Goal: Task Accomplishment & Management: Complete application form

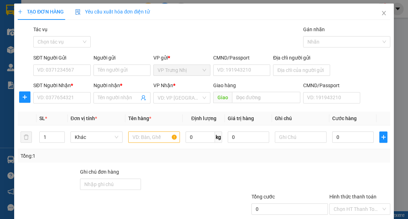
click at [72, 103] on div "SĐT Người Nhận * VD: 0377654321" at bounding box center [61, 93] width 57 height 25
click at [74, 99] on input "SĐT Người Nhận *" at bounding box center [61, 97] width 57 height 11
type input "0909994562"
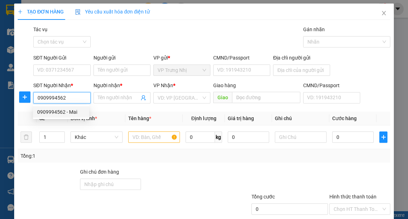
click at [74, 113] on div "0909994562 - Mai" at bounding box center [61, 112] width 48 height 8
type input "Mai"
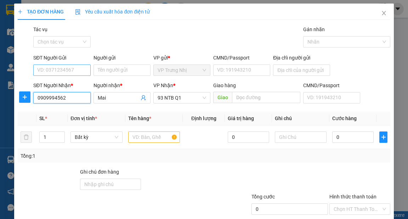
type input "0909994562"
click at [70, 72] on input "SĐT Người Gửi" at bounding box center [61, 69] width 57 height 11
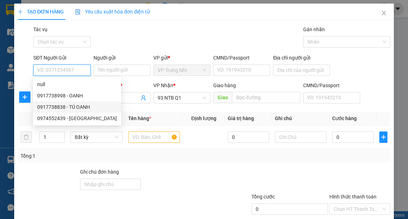
click at [87, 105] on div "0917738838 - TÚ OANH" at bounding box center [77, 107] width 80 height 8
type input "0917738838"
type input "TÚ OANH"
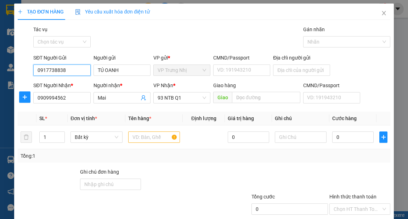
click at [76, 71] on input "0917738838" at bounding box center [61, 69] width 57 height 11
click at [74, 69] on input "0917738838" at bounding box center [61, 69] width 57 height 11
click at [69, 85] on div "0917738998 - OANH" at bounding box center [61, 84] width 48 height 8
type input "0917738998"
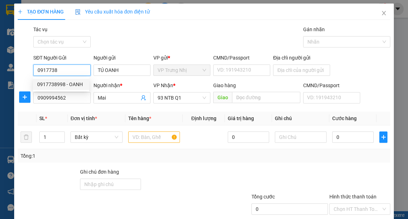
type input "OANH"
type input "0917738998"
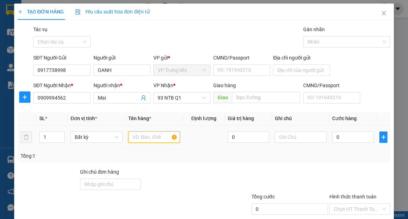
click at [147, 135] on input "text" at bounding box center [154, 136] width 52 height 11
type input "THÙNG"
type input "3"
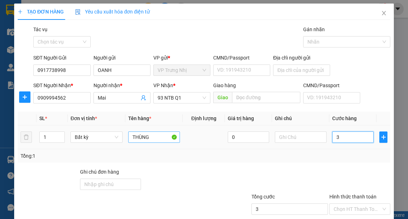
type input "30"
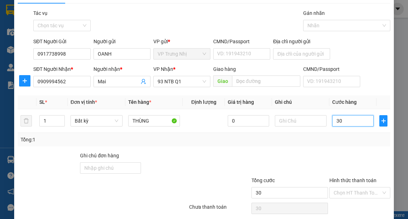
scroll to position [42, 0]
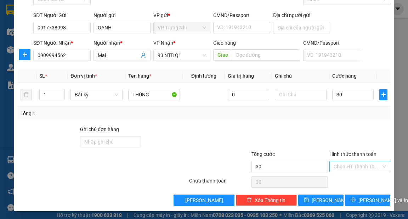
type input "30.000"
click at [350, 169] on input "Hình thức thanh toán" at bounding box center [357, 166] width 47 height 11
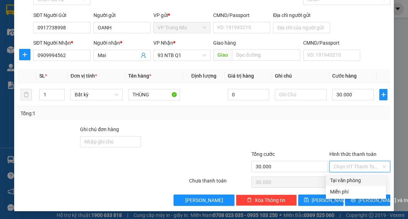
click at [350, 181] on div "Tại văn phòng" at bounding box center [356, 180] width 52 height 8
type input "0"
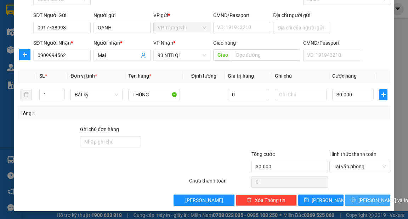
click at [360, 199] on span "[PERSON_NAME] và In" at bounding box center [383, 200] width 50 height 8
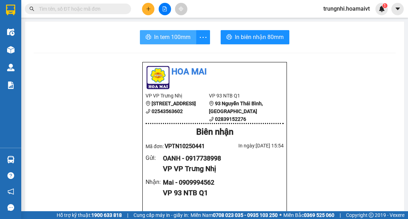
click at [176, 38] on span "In tem 100mm" at bounding box center [172, 37] width 36 height 9
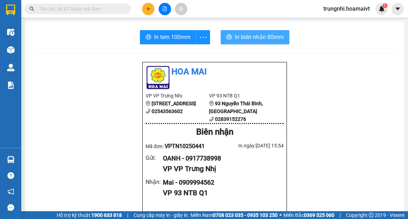
click at [239, 35] on span "In biên nhận 80mm" at bounding box center [259, 37] width 49 height 9
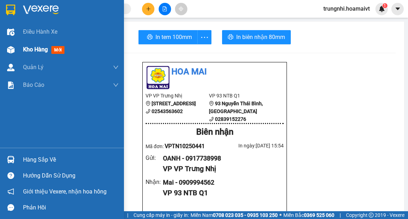
click at [16, 53] on div at bounding box center [11, 50] width 12 height 12
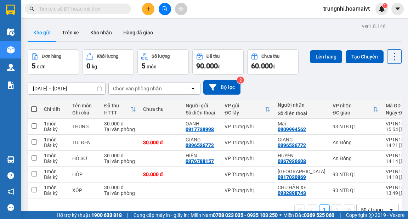
scroll to position [28, 0]
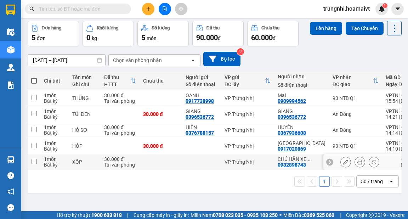
click at [34, 160] on input "checkbox" at bounding box center [34, 161] width 5 height 5
checkbox input "true"
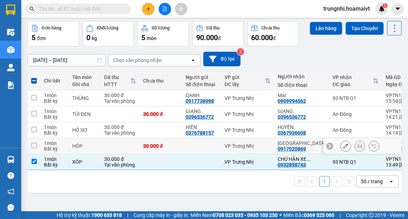
click at [32, 143] on input "checkbox" at bounding box center [34, 145] width 5 height 5
checkbox input "true"
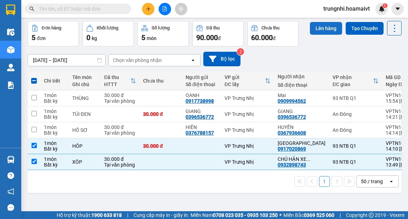
click at [321, 30] on button "Lên hàng" at bounding box center [326, 28] width 32 height 13
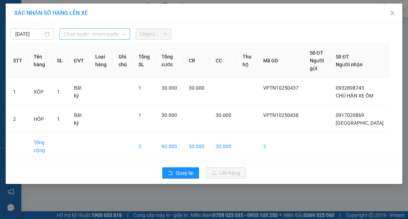
click at [105, 35] on span "Chọn tuyến - nhóm tuyến" at bounding box center [95, 34] width 62 height 11
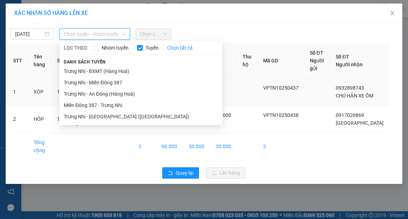
click at [99, 114] on li "Trưng Nhị - [GEOGRAPHIC_DATA] ([GEOGRAPHIC_DATA])" at bounding box center [140, 116] width 163 height 11
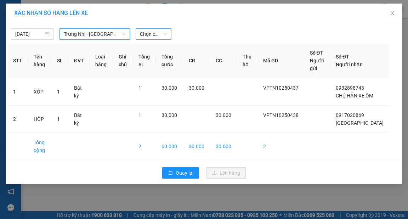
click at [159, 33] on span "Chọn chuyến" at bounding box center [153, 34] width 27 height 11
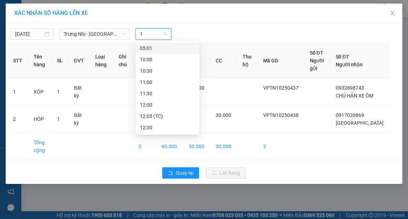
type input "14"
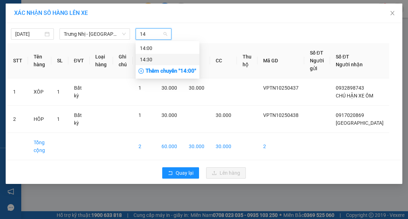
click at [147, 61] on div "14:30" at bounding box center [167, 60] width 55 height 8
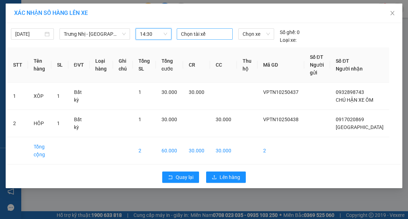
click at [193, 35] on div at bounding box center [204, 34] width 52 height 8
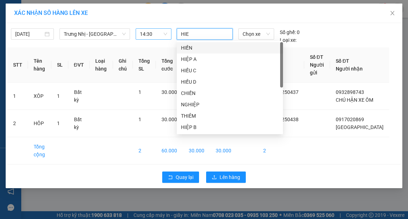
type input "HIEU"
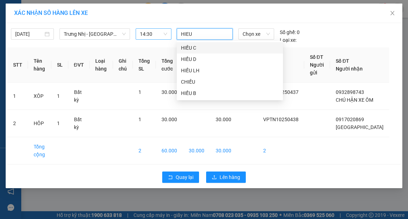
click at [197, 45] on div "HIẾU C" at bounding box center [230, 48] width 98 height 8
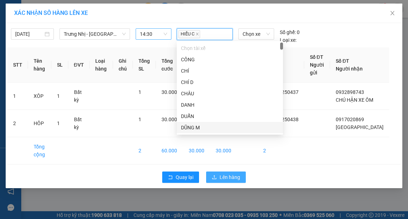
click at [222, 181] on span "Lên hàng" at bounding box center [230, 177] width 21 height 8
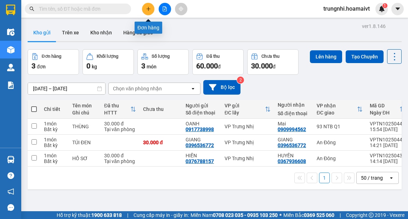
click at [148, 5] on button at bounding box center [148, 9] width 12 height 12
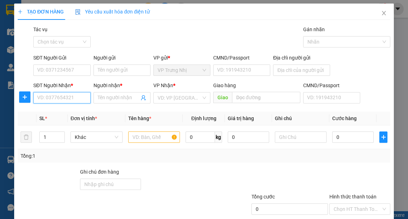
click at [74, 98] on input "SĐT Người Nhận *" at bounding box center [61, 97] width 57 height 11
click at [71, 90] on div "SĐT Người Nhận *" at bounding box center [61, 86] width 57 height 11
click at [75, 99] on input "SĐT Người Nhận *" at bounding box center [61, 97] width 57 height 11
click at [59, 98] on input "SĐT Người Nhận *" at bounding box center [61, 97] width 57 height 11
type input "0812388625"
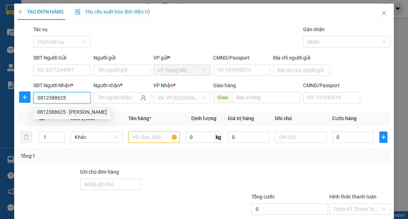
click at [76, 111] on div "0812388625 - [PERSON_NAME]" at bounding box center [72, 112] width 70 height 8
type input "TRINH"
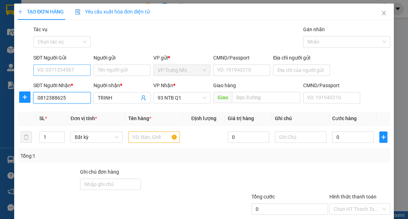
type input "0812388625"
click at [65, 72] on input "SĐT Người Gửi" at bounding box center [61, 69] width 57 height 11
type input "0973374331"
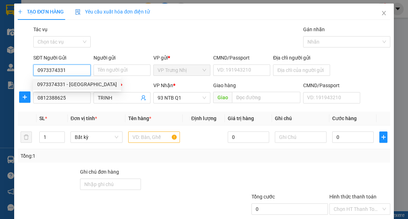
click at [75, 86] on div "0973374331 - [GEOGRAPHIC_DATA]" at bounding box center [77, 84] width 80 height 8
type input "HÀ"
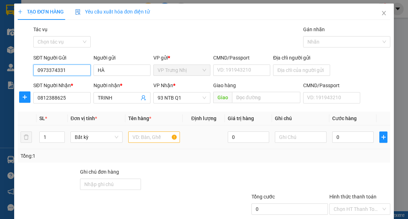
type input "0973374331"
click at [161, 137] on input "text" at bounding box center [154, 136] width 52 height 11
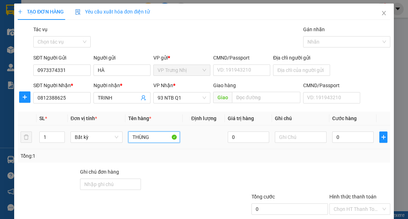
type input "THÙNG"
type input "4"
type input "40"
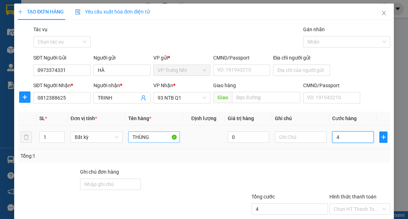
type input "40"
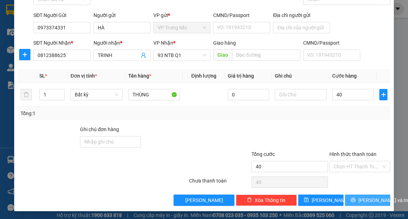
type input "40.000"
click at [358, 203] on span "[PERSON_NAME] và In" at bounding box center [383, 200] width 50 height 8
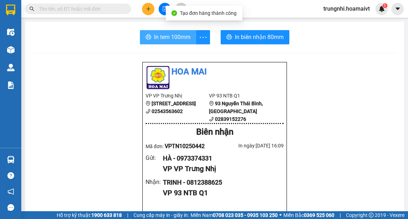
click at [176, 41] on span "In tem 100mm" at bounding box center [172, 37] width 36 height 9
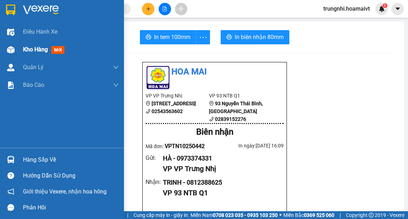
click at [13, 48] on img at bounding box center [10, 49] width 7 height 7
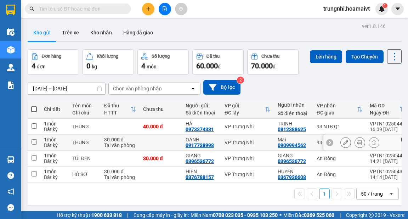
click at [34, 141] on input "checkbox" at bounding box center [34, 141] width 5 height 5
checkbox input "true"
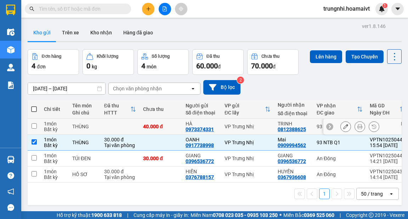
click at [33, 126] on input "checkbox" at bounding box center [34, 125] width 5 height 5
checkbox input "true"
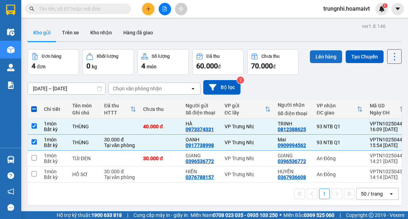
click at [322, 59] on button "Lên hàng" at bounding box center [326, 56] width 32 height 13
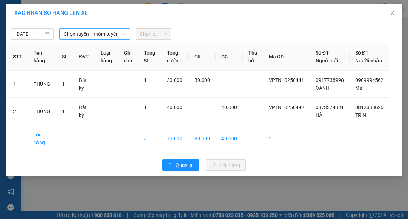
click at [99, 35] on span "Chọn tuyến - nhóm tuyến" at bounding box center [95, 34] width 62 height 11
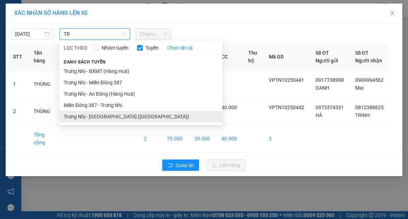
type input "TR"
click at [106, 116] on li "Trưng Nhị - [GEOGRAPHIC_DATA] ([GEOGRAPHIC_DATA])" at bounding box center [140, 116] width 163 height 11
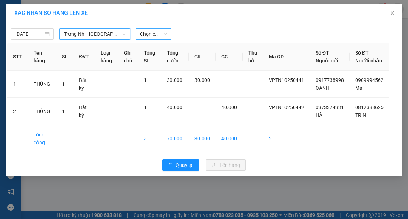
click at [150, 34] on span "Chọn chuyến" at bounding box center [153, 34] width 27 height 11
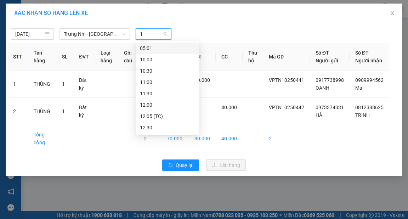
type input "16"
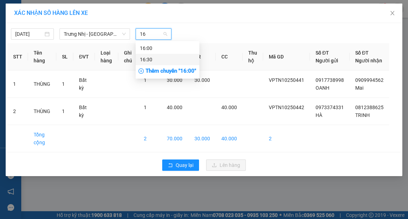
click at [153, 62] on div "16:30" at bounding box center [167, 60] width 55 height 8
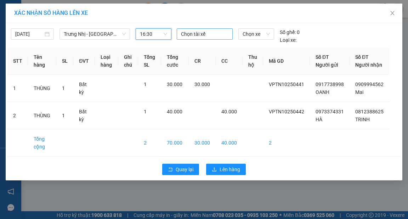
click at [204, 38] on div at bounding box center [204, 34] width 52 height 8
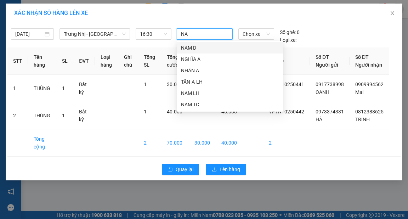
type input "NAM"
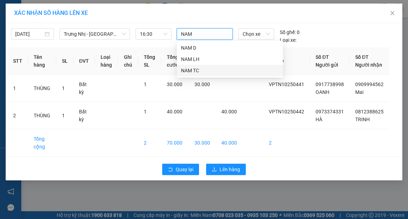
click at [199, 71] on div "NAM TC" at bounding box center [230, 71] width 98 height 8
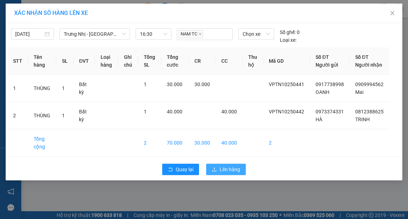
click at [229, 173] on span "Lên hàng" at bounding box center [230, 169] width 21 height 8
